Goal: Information Seeking & Learning: Understand process/instructions

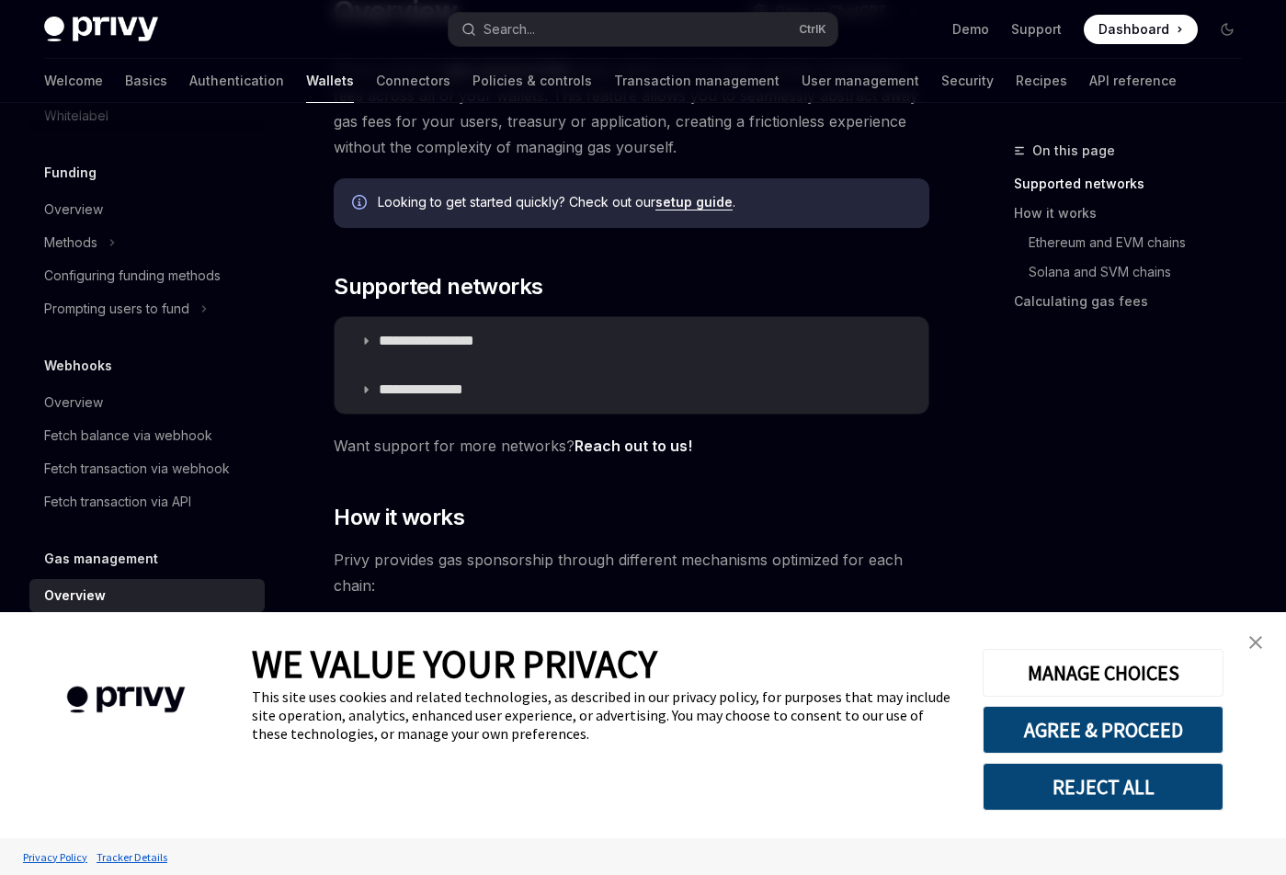
scroll to position [184, 0]
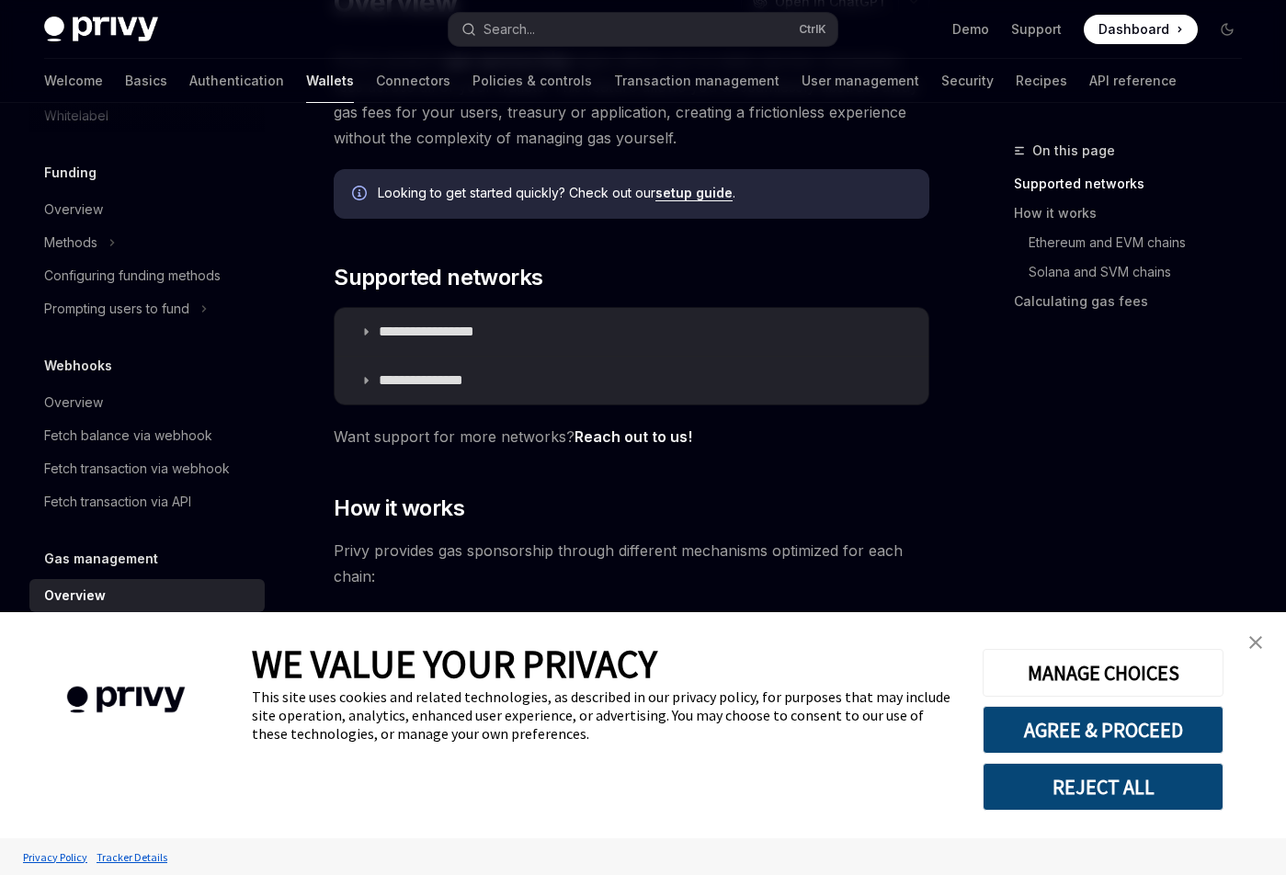
drag, startPoint x: 1256, startPoint y: 642, endPoint x: 1194, endPoint y: 621, distance: 64.8
click at [1255, 642] on img "close banner" at bounding box center [1255, 642] width 13 height 13
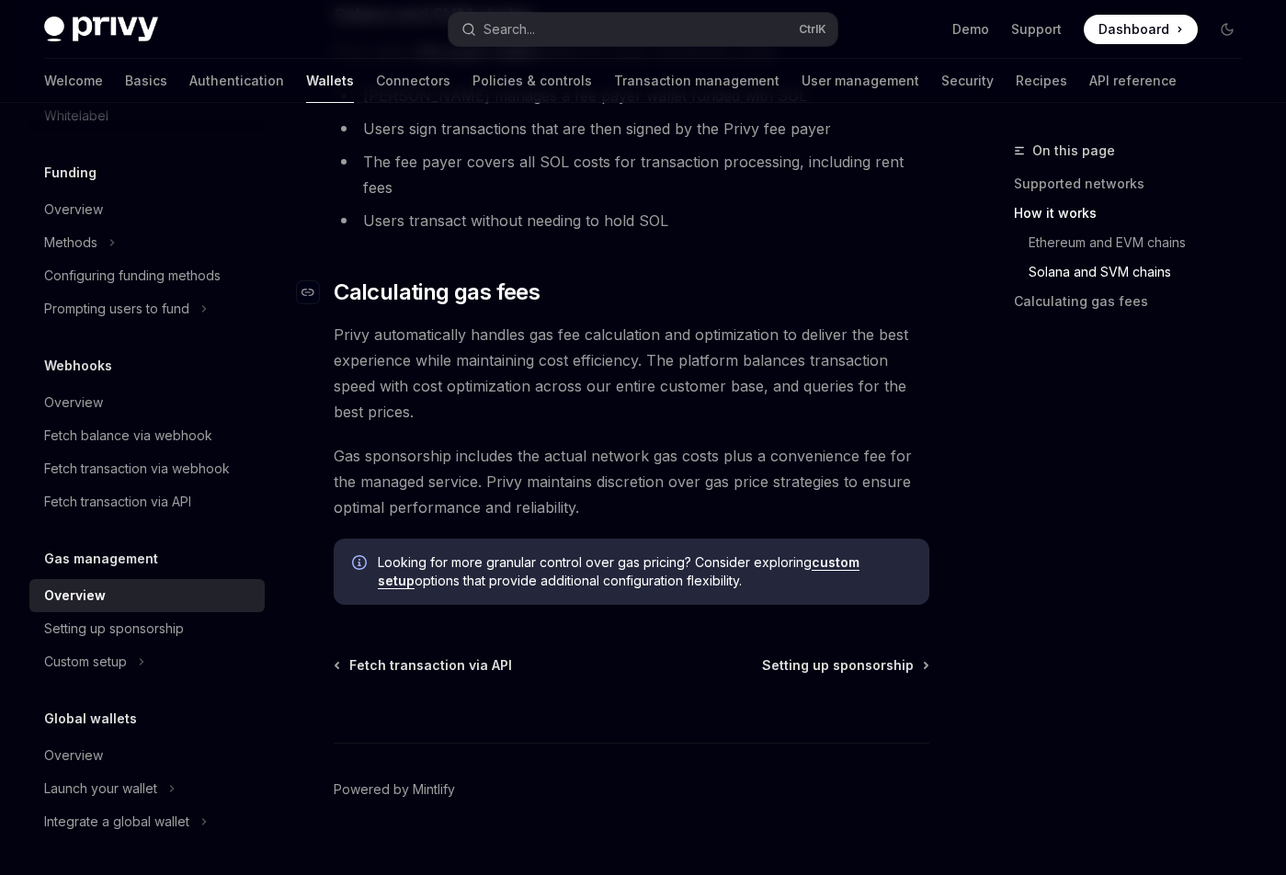
scroll to position [1383, 0]
click at [138, 632] on div "Setting up sponsorship" at bounding box center [114, 629] width 140 height 22
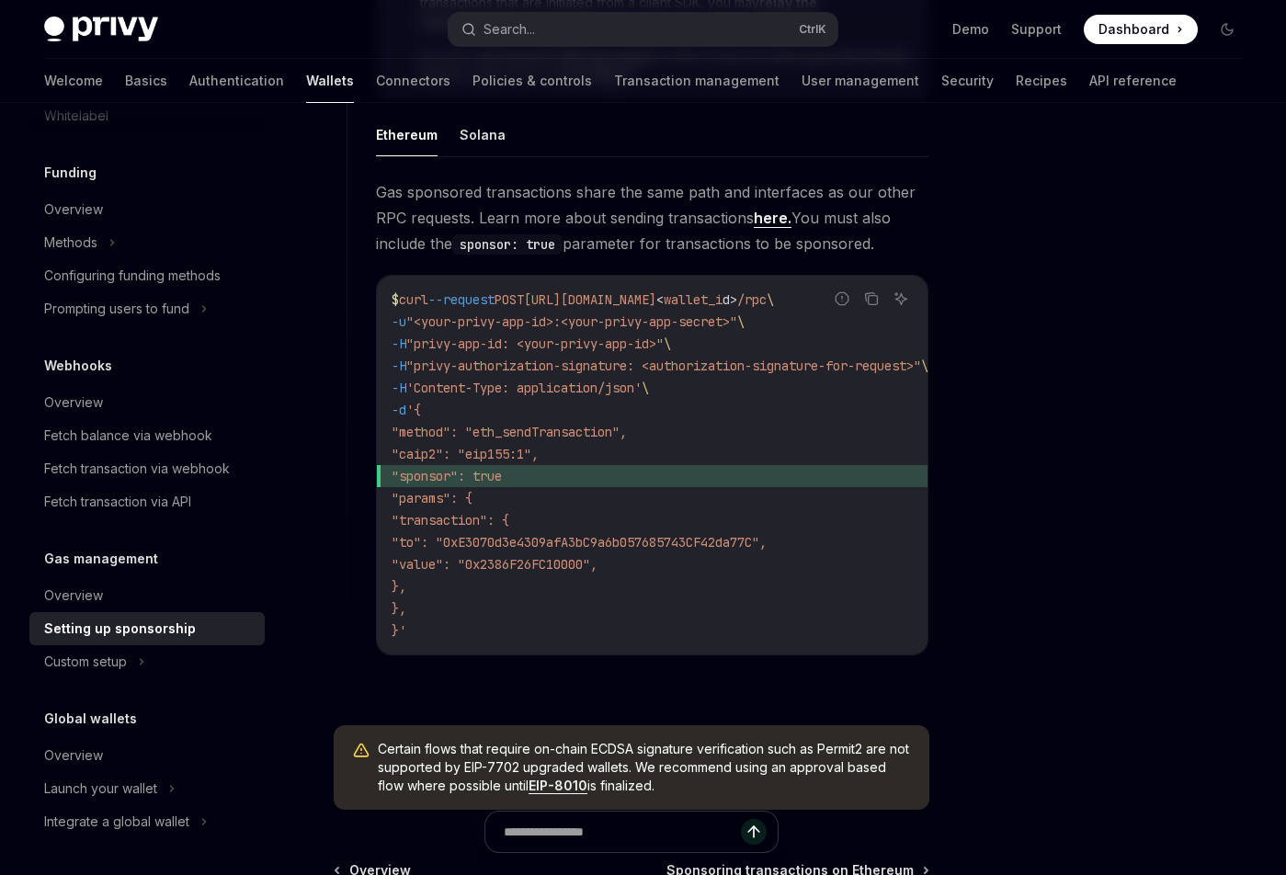
scroll to position [1372, 0]
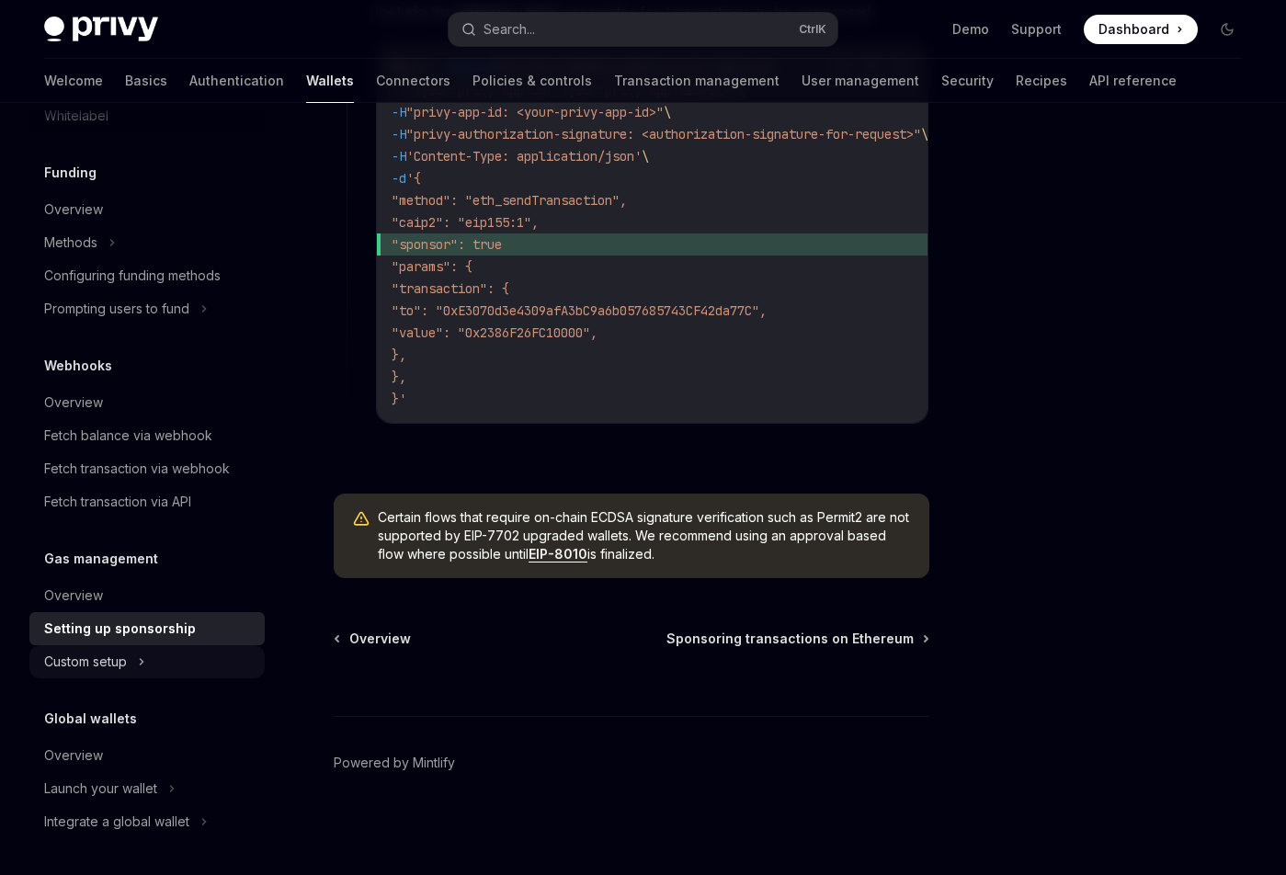
click at [101, 665] on div "Custom setup" at bounding box center [85, 662] width 83 height 22
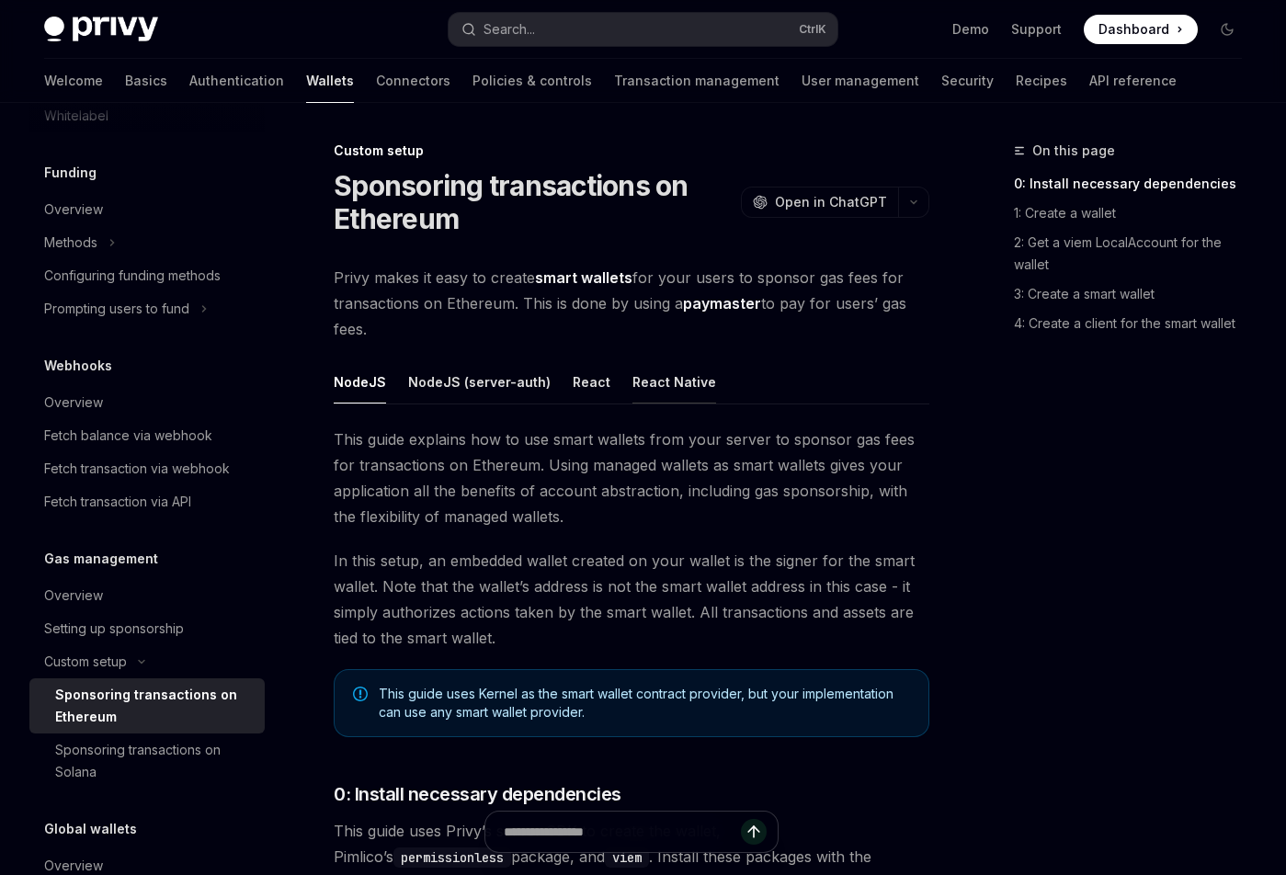
click at [666, 389] on button "React Native" at bounding box center [674, 381] width 84 height 43
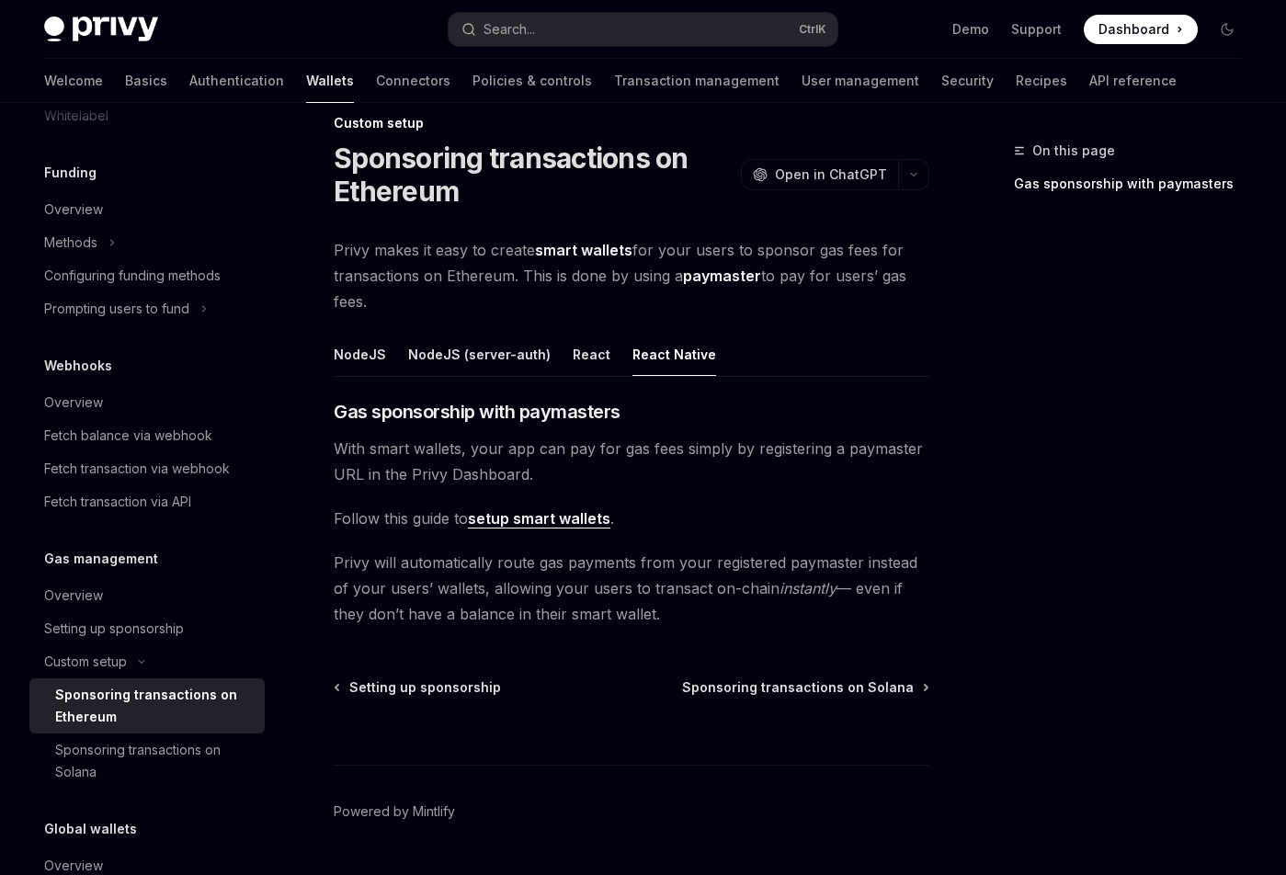
scroll to position [76, 0]
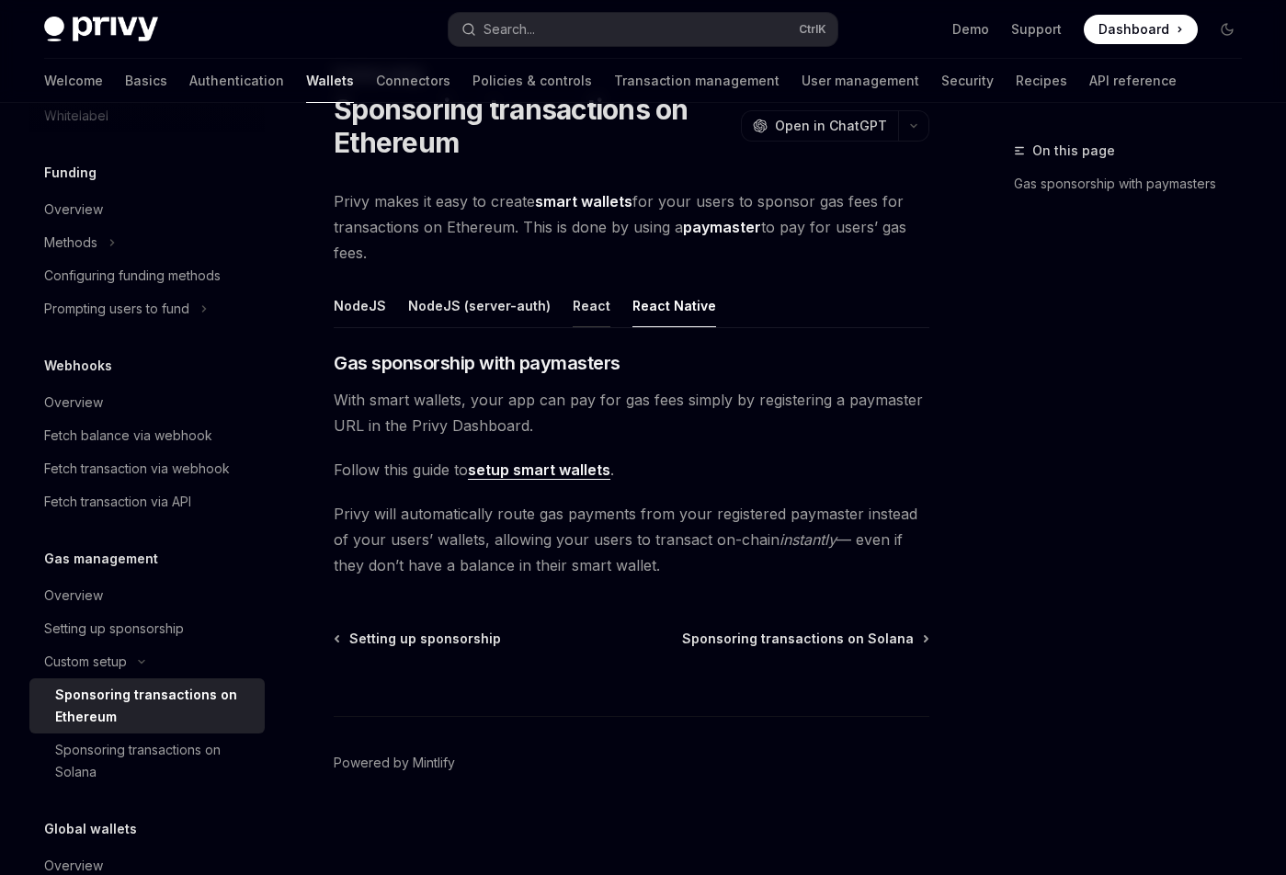
click at [573, 297] on button "React" at bounding box center [592, 305] width 38 height 43
click at [474, 304] on button "NodeJS (server-auth)" at bounding box center [479, 305] width 142 height 43
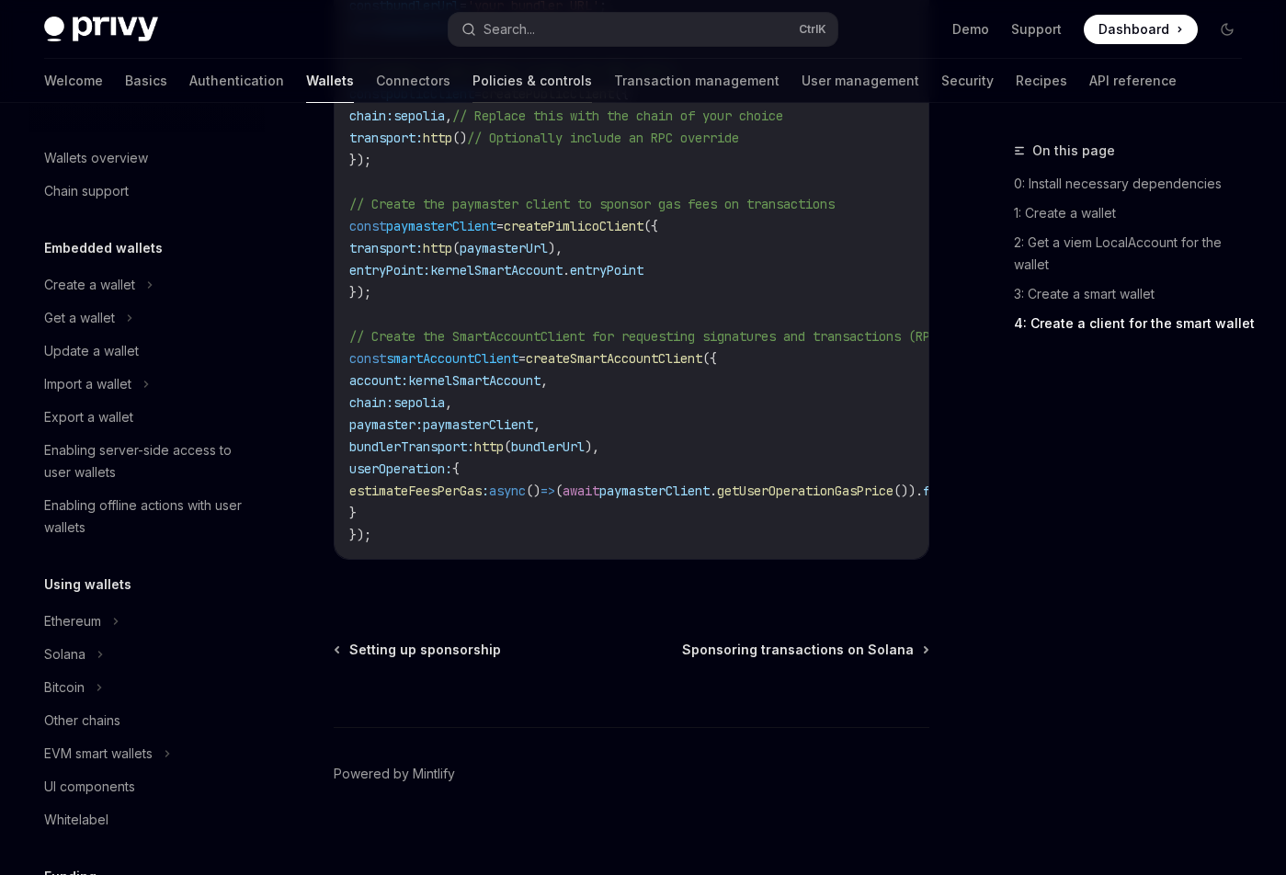
click at [472, 86] on link "Policies & controls" at bounding box center [532, 81] width 120 height 44
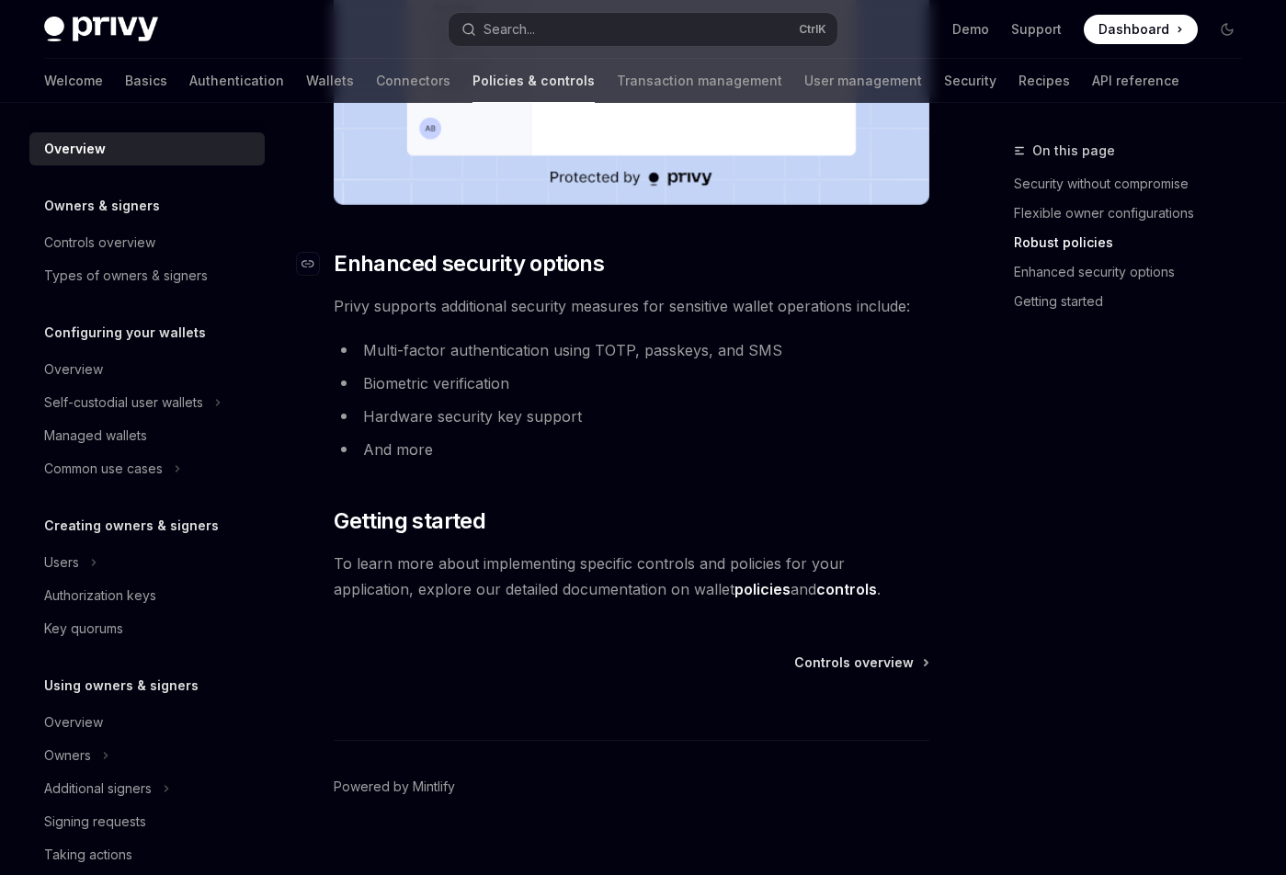
scroll to position [1486, 0]
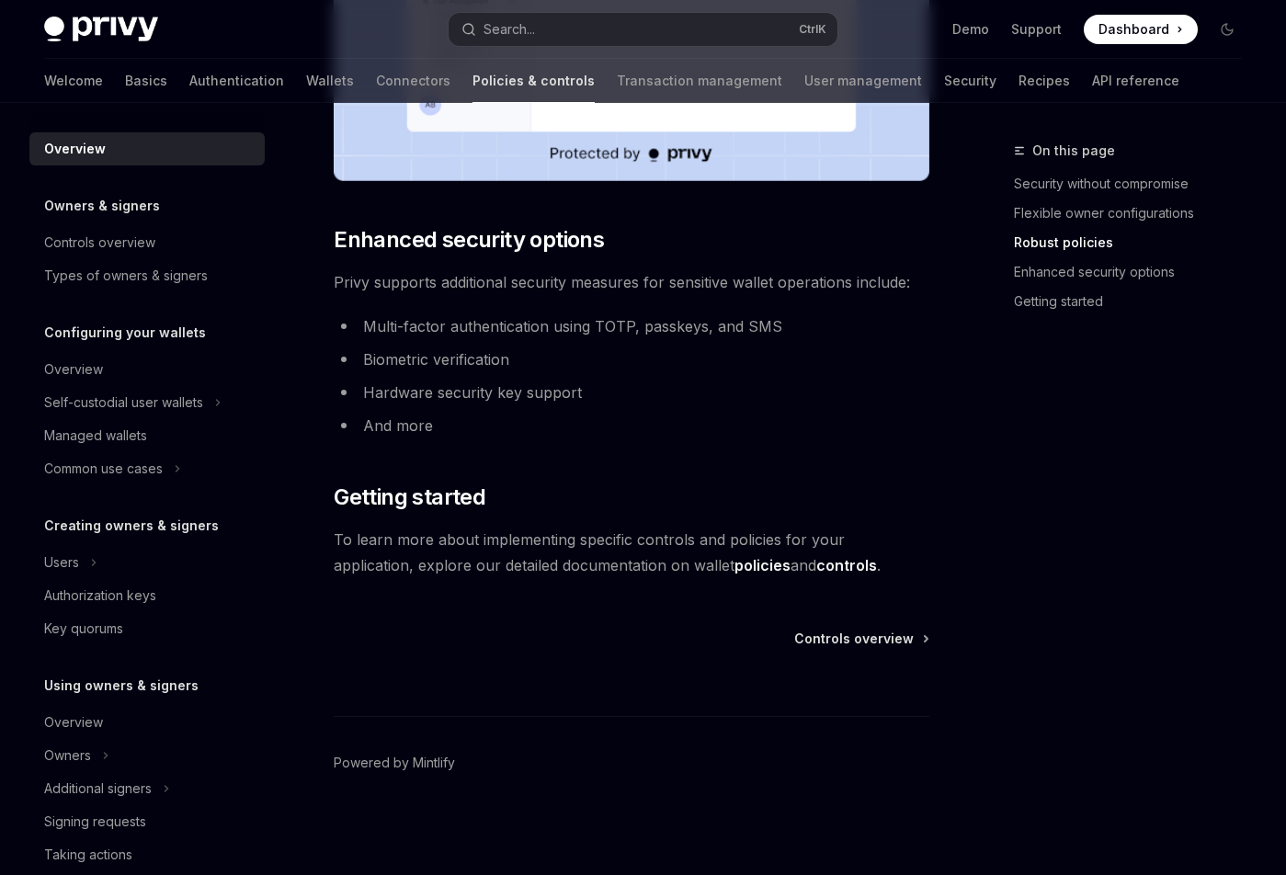
click at [816, 560] on link "controls" at bounding box center [846, 565] width 61 height 19
type textarea "*"
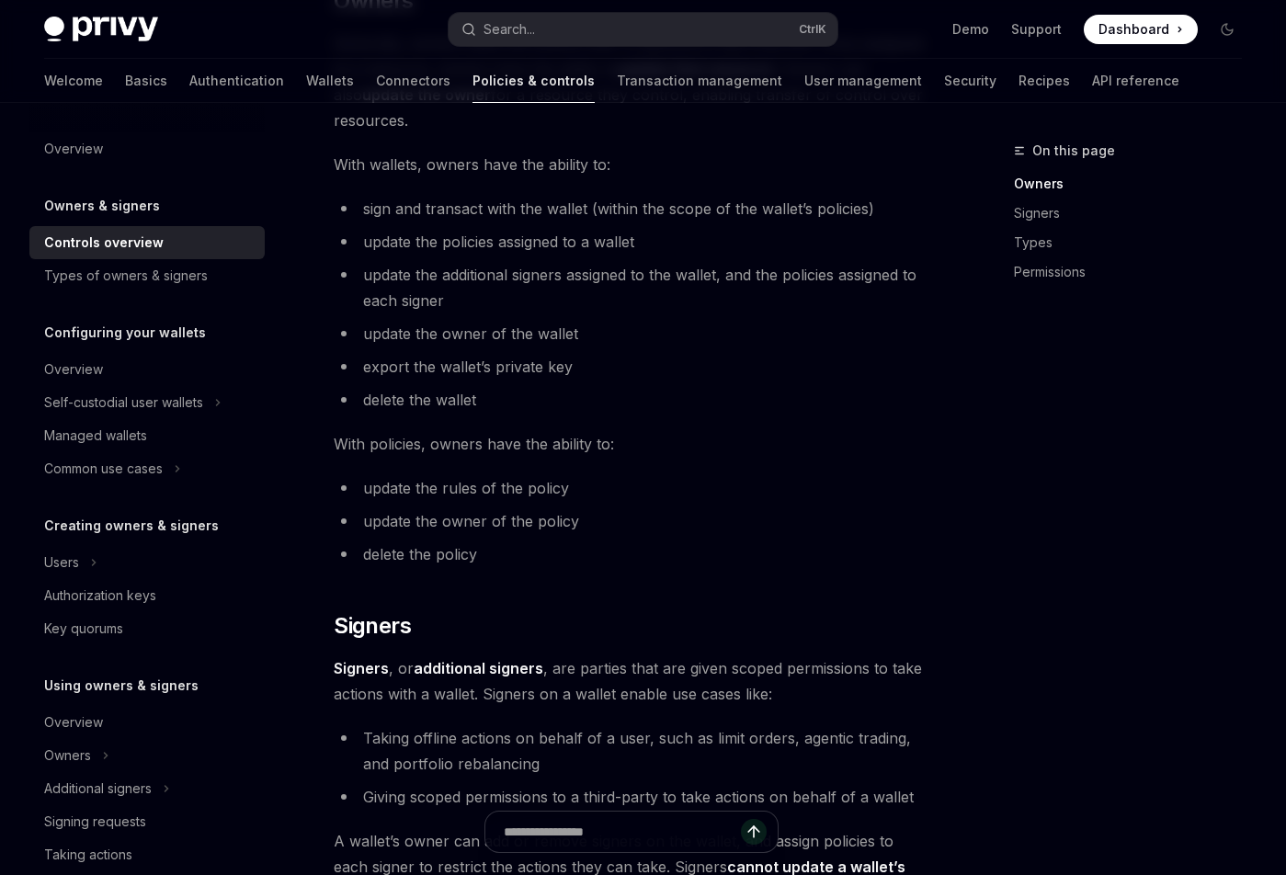
scroll to position [120, 0]
